Goal: Navigation & Orientation: Find specific page/section

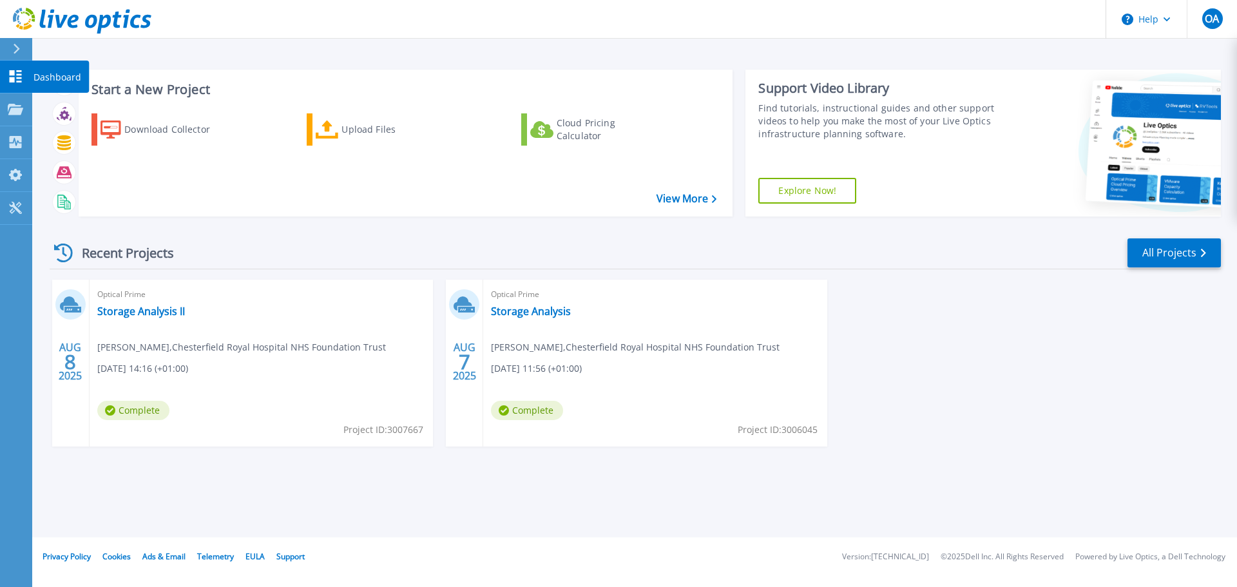
click at [15, 73] on icon at bounding box center [15, 76] width 15 height 12
click at [19, 48] on icon at bounding box center [17, 49] width 6 height 10
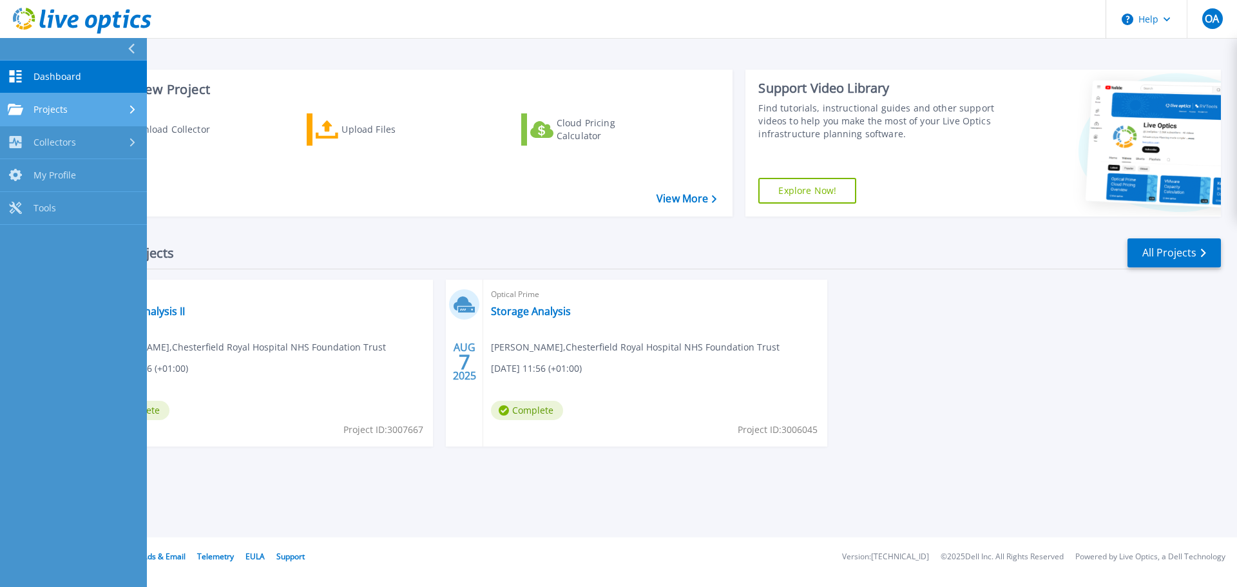
click at [122, 104] on div "Projects" at bounding box center [73, 110] width 131 height 12
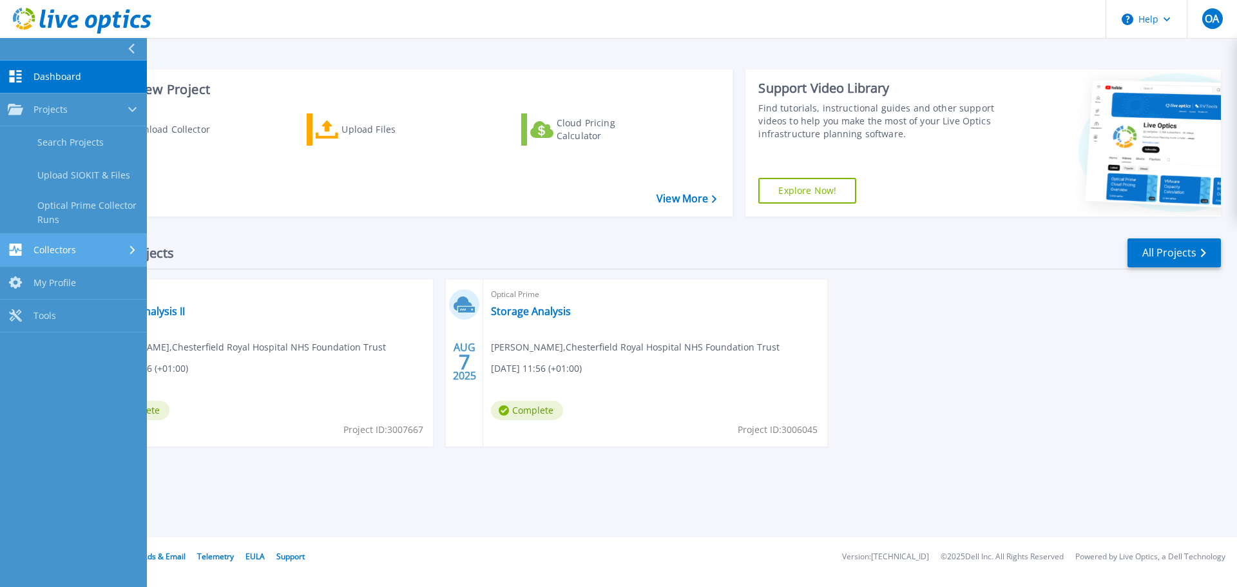
click at [120, 253] on div "Collectors" at bounding box center [73, 250] width 131 height 12
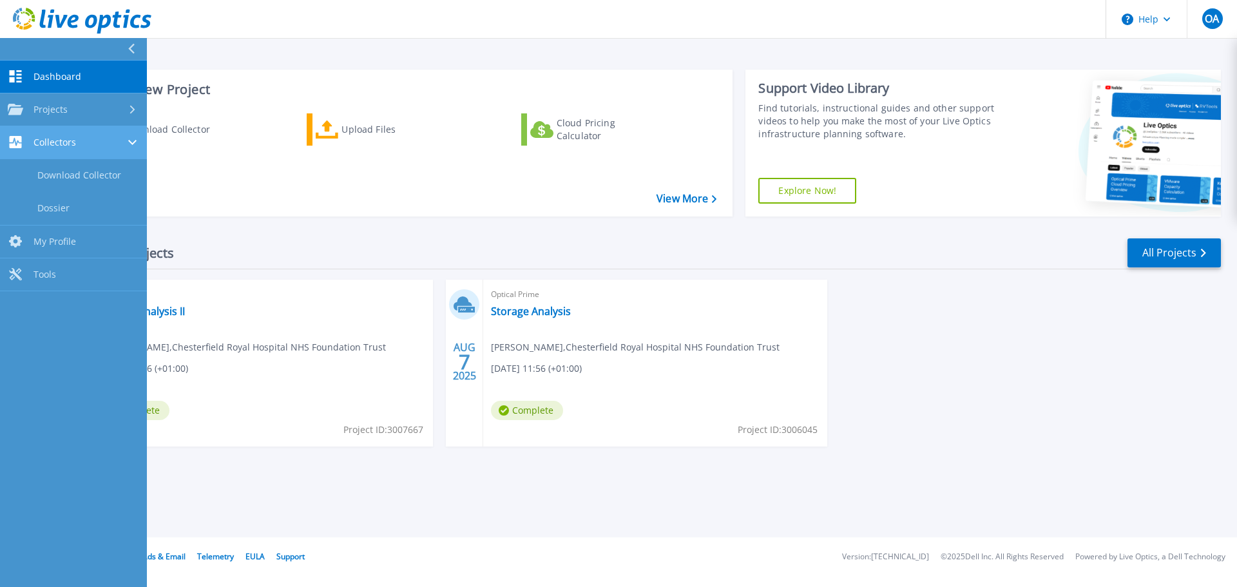
click at [130, 142] on icon at bounding box center [132, 142] width 8 height 5
click at [130, 142] on icon at bounding box center [132, 142] width 5 height 8
click at [130, 142] on icon at bounding box center [132, 142] width 8 height 5
click at [296, 197] on div "Download Collector Upload Files Cloud Pricing Calculator" at bounding box center [404, 156] width 646 height 107
